Goal: Task Accomplishment & Management: Use online tool/utility

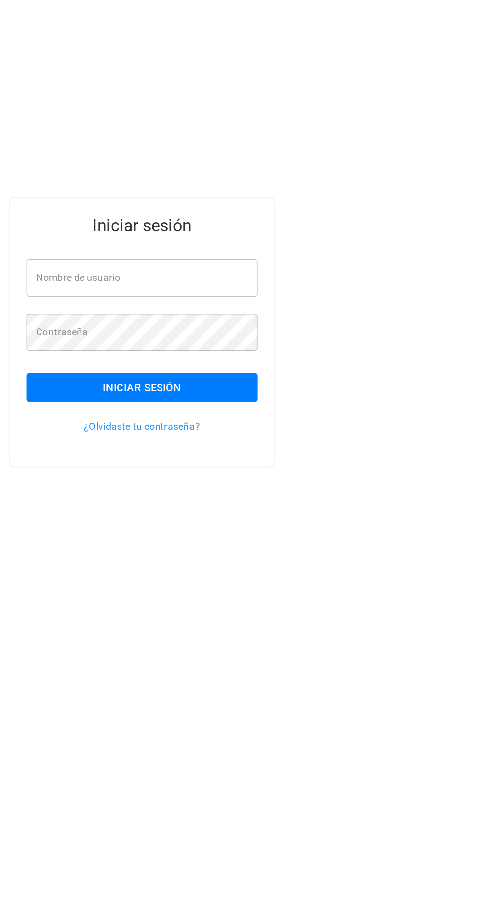
click at [285, 475] on input "Nombre de usuario" at bounding box center [241, 462] width 163 height 26
type input "**********"
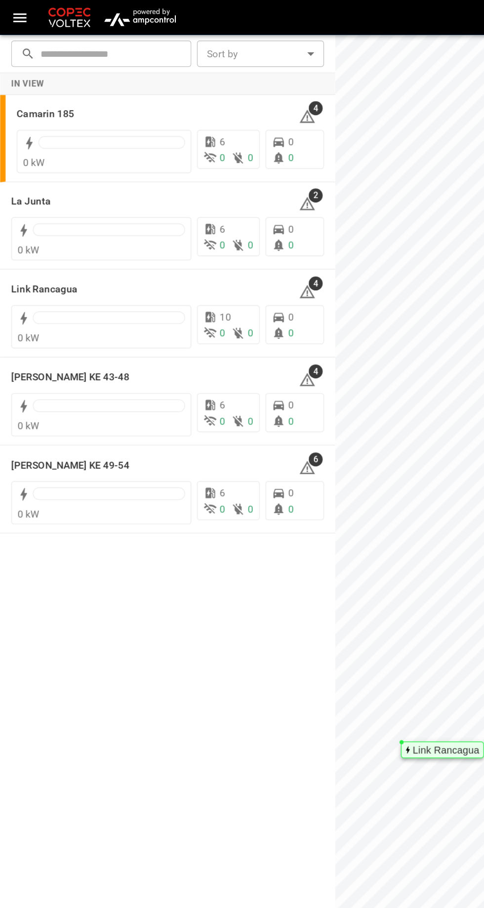
click at [44, 79] on h6 "Camarin 185" at bounding box center [32, 81] width 40 height 11
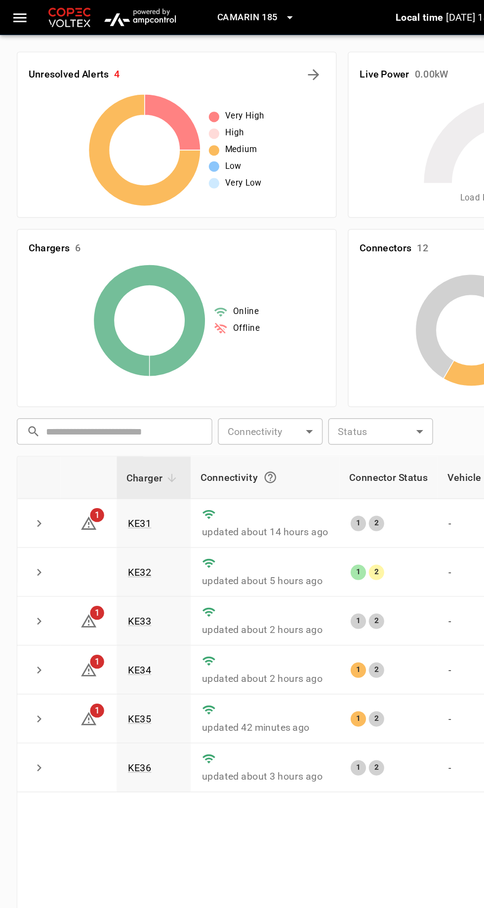
click at [91, 368] on link "KE31" at bounding box center [98, 370] width 17 height 8
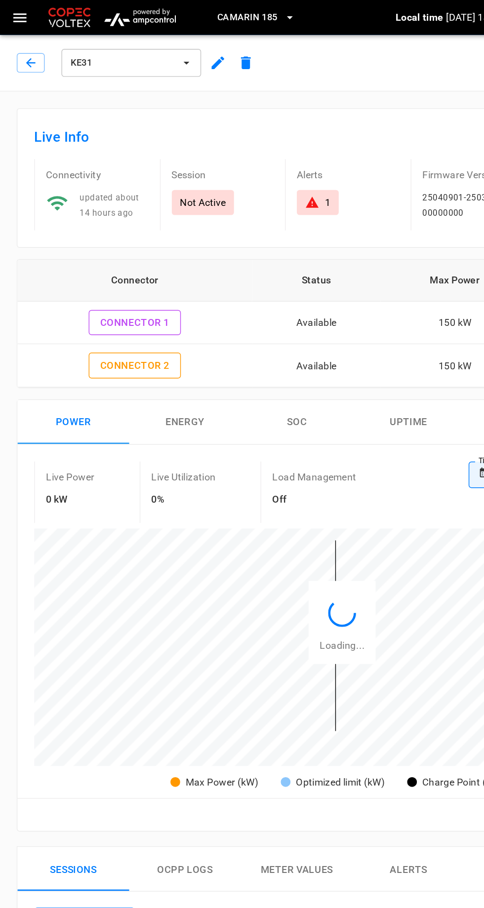
click at [443, 48] on button "Remote Commands" at bounding box center [421, 45] width 101 height 18
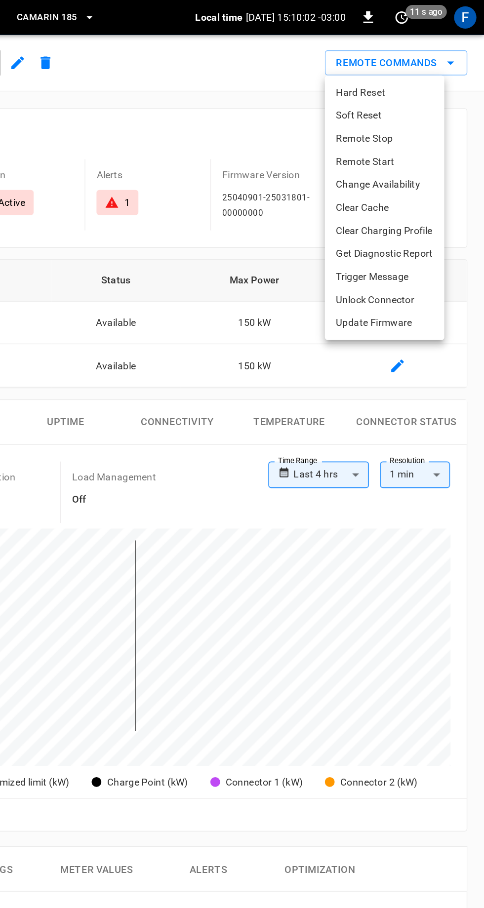
click at [410, 64] on li "Hard Reset" at bounding box center [413, 65] width 84 height 16
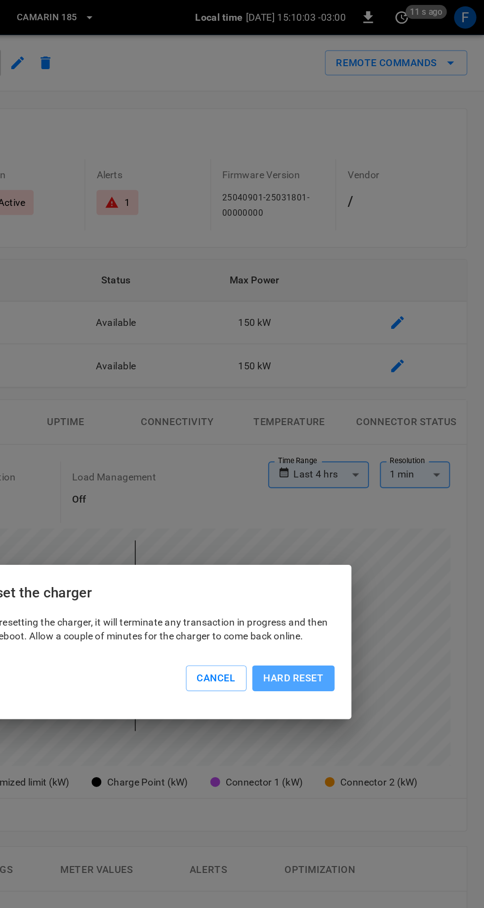
click at [358, 482] on button "Hard reset" at bounding box center [349, 479] width 58 height 18
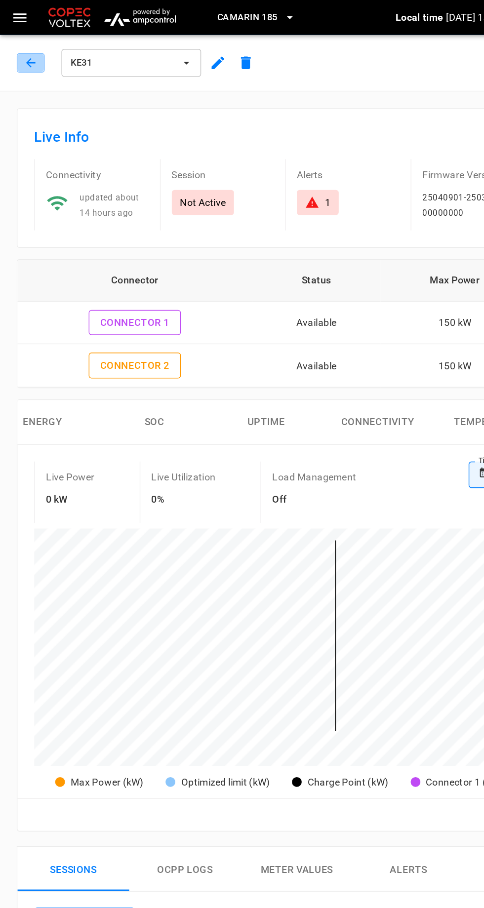
click at [21, 45] on icon "button" at bounding box center [22, 44] width 10 height 10
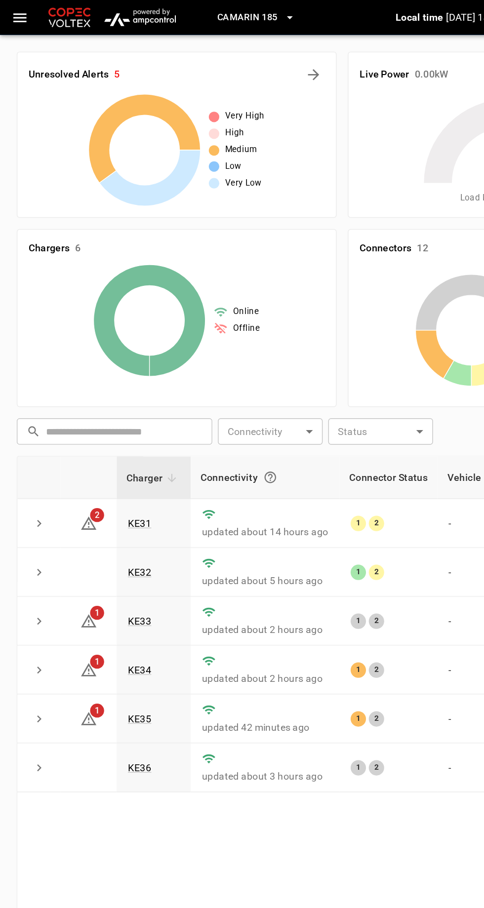
click at [95, 404] on link "KE32" at bounding box center [98, 405] width 17 height 8
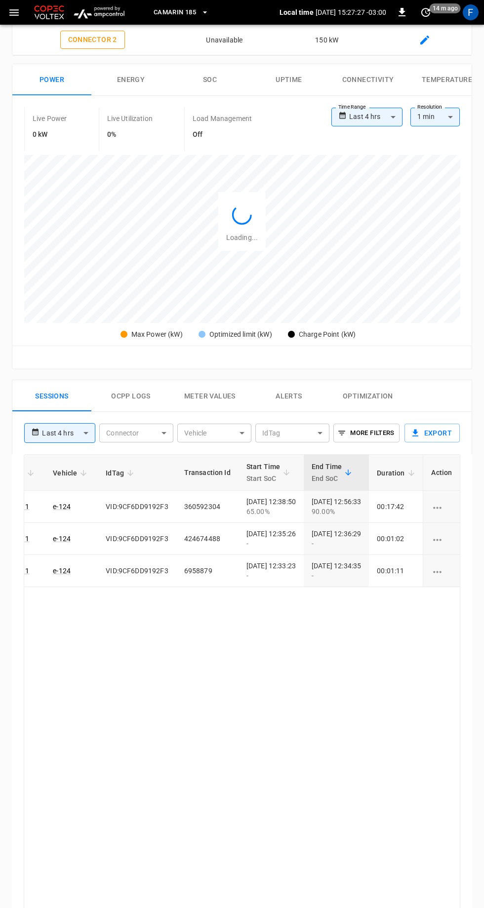
scroll to position [481, 0]
